Goal: Task Accomplishment & Management: Manage account settings

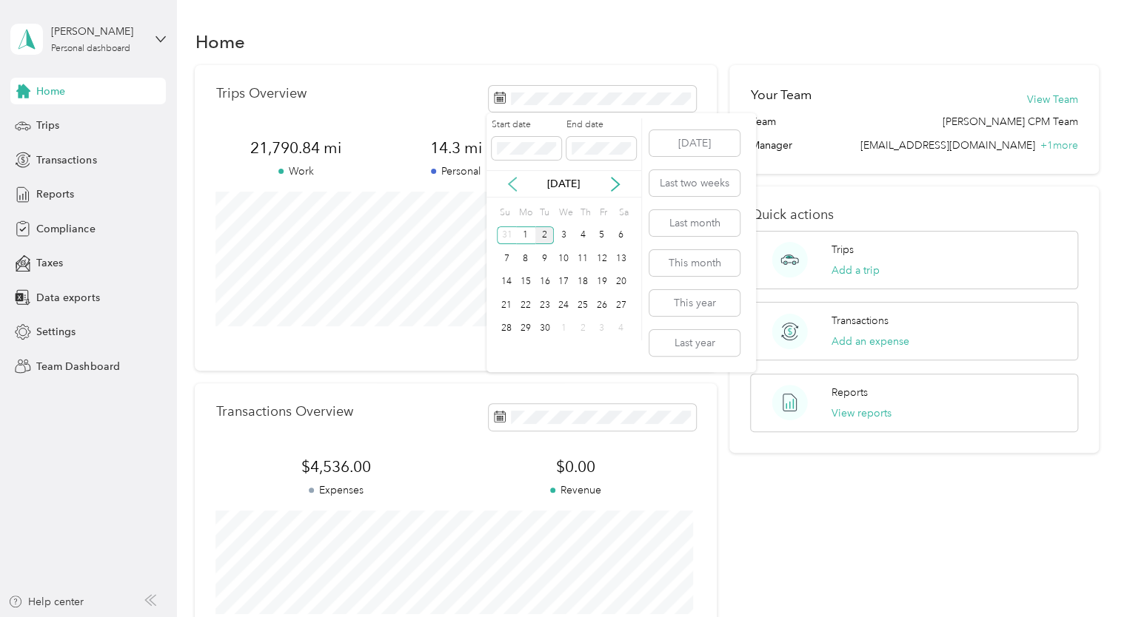
click at [506, 179] on icon at bounding box center [512, 184] width 15 height 15
click at [469, 42] on div "Home" at bounding box center [646, 41] width 903 height 31
click at [30, 460] on aside "[PERSON_NAME] Personal dashboard Home Trips Transactions Reports Compliance Tax…" at bounding box center [88, 308] width 177 height 617
click at [50, 194] on span "Reports" at bounding box center [55, 195] width 38 height 16
